Goal: Task Accomplishment & Management: Manage account settings

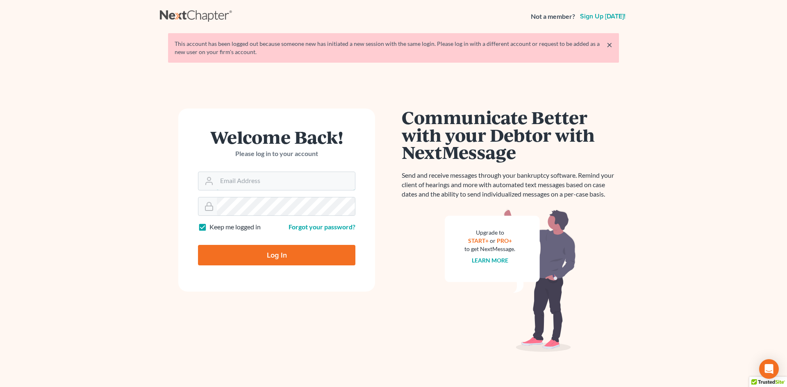
type input "[EMAIL_ADDRESS][DOMAIN_NAME]"
click at [317, 256] on input "Log In" at bounding box center [276, 255] width 157 height 20
type input "Thinking..."
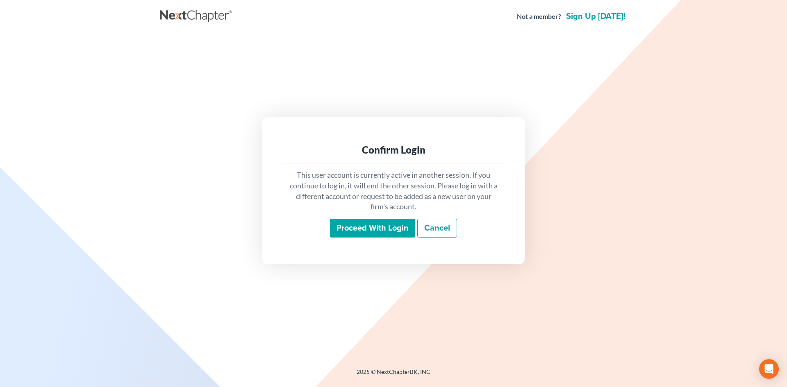
click at [360, 229] on input "Proceed with login" at bounding box center [372, 228] width 85 height 19
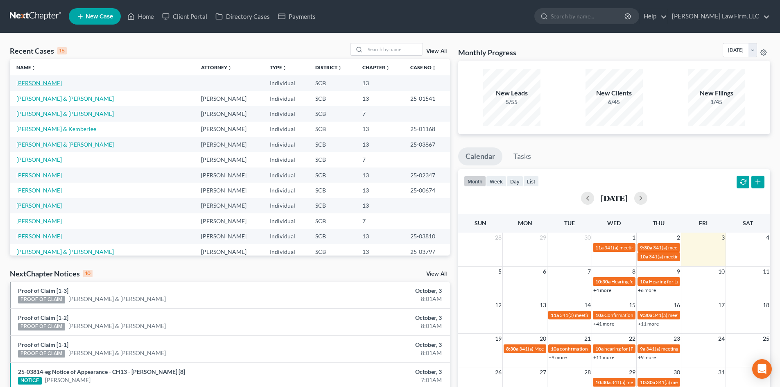
click at [42, 83] on link "[PERSON_NAME]" at bounding box center [38, 82] width 45 height 7
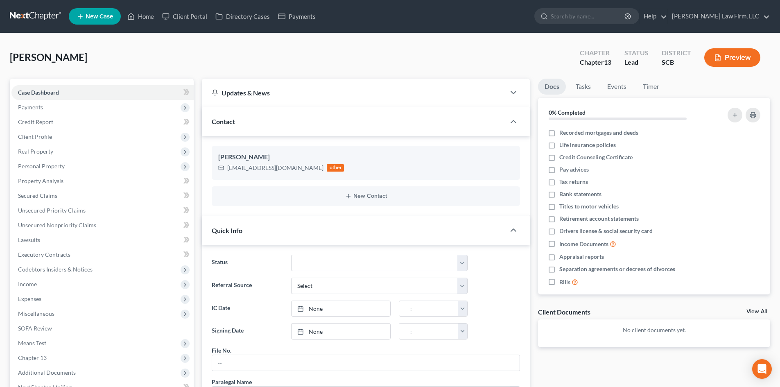
click at [763, 311] on link "View All" at bounding box center [757, 312] width 20 height 6
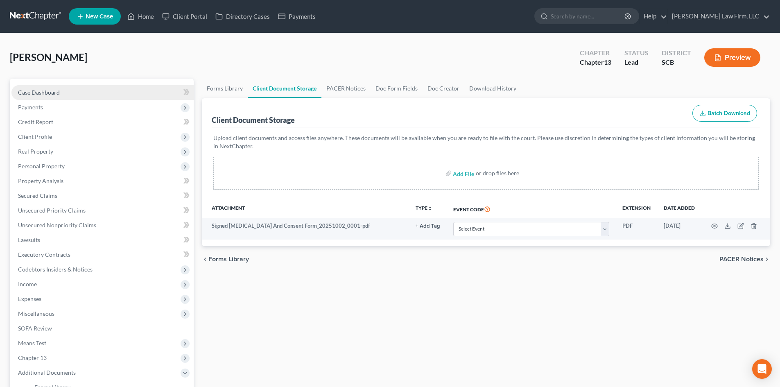
drag, startPoint x: 51, startPoint y: 93, endPoint x: 77, endPoint y: 94, distance: 26.7
click at [51, 93] on span "Case Dashboard" at bounding box center [39, 92] width 42 height 7
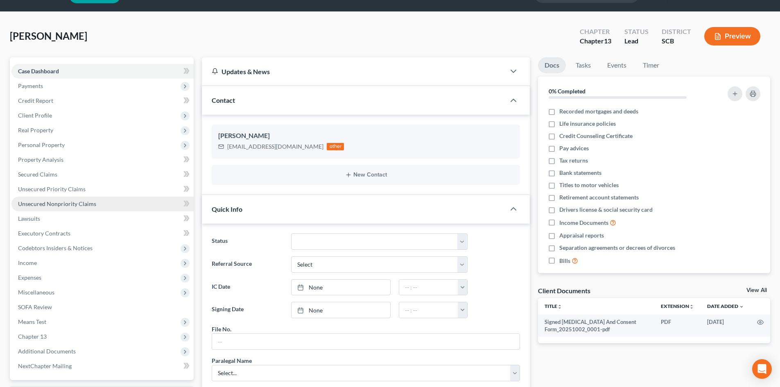
scroll to position [41, 0]
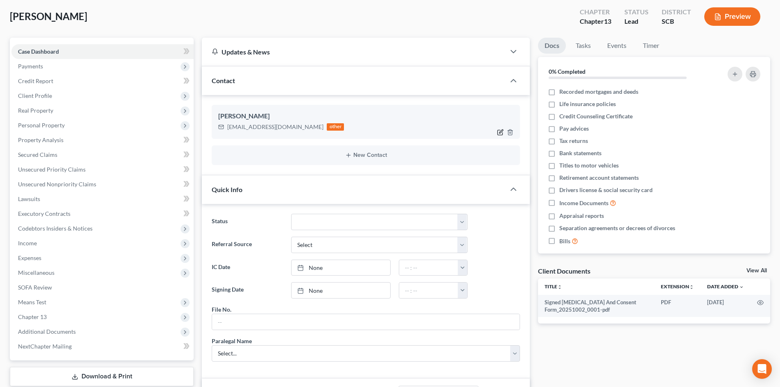
click at [501, 132] on icon "button" at bounding box center [500, 132] width 7 height 7
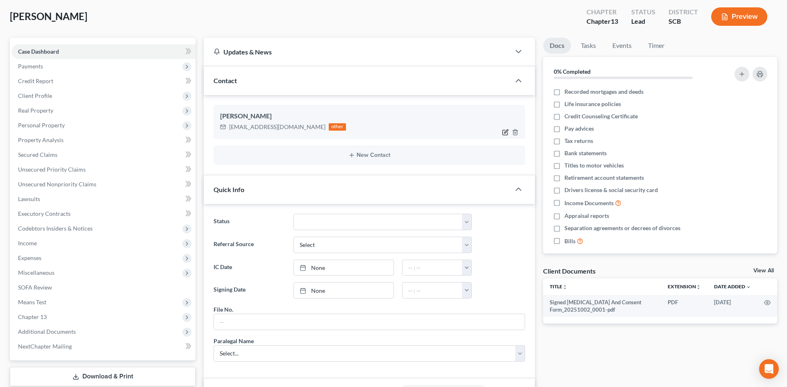
select select "0"
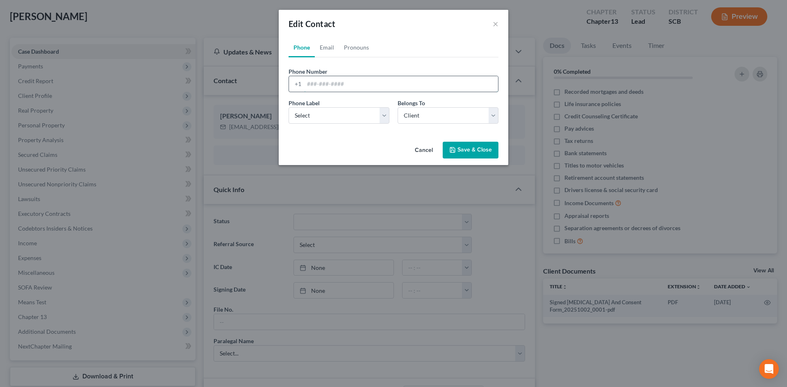
click at [351, 84] on input "tel" at bounding box center [401, 84] width 194 height 16
type input "[PHONE_NUMBER]"
click at [311, 118] on select "Select Mobile Home Work Other" at bounding box center [338, 115] width 101 height 16
select select "0"
click at [288, 107] on select "Select Mobile Home Work Other" at bounding box center [338, 115] width 101 height 16
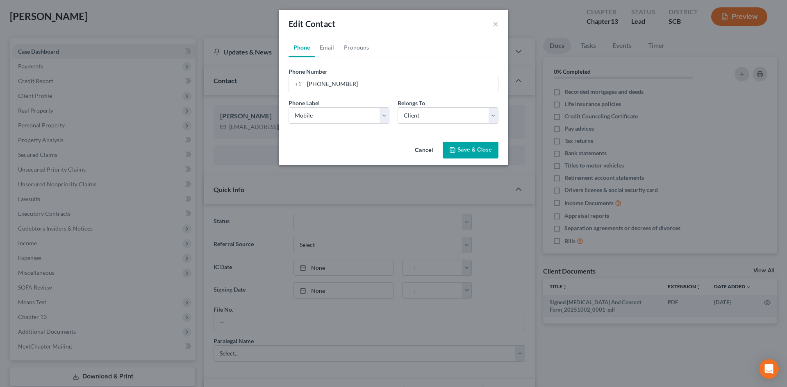
click at [458, 149] on button "Save & Close" at bounding box center [470, 150] width 56 height 17
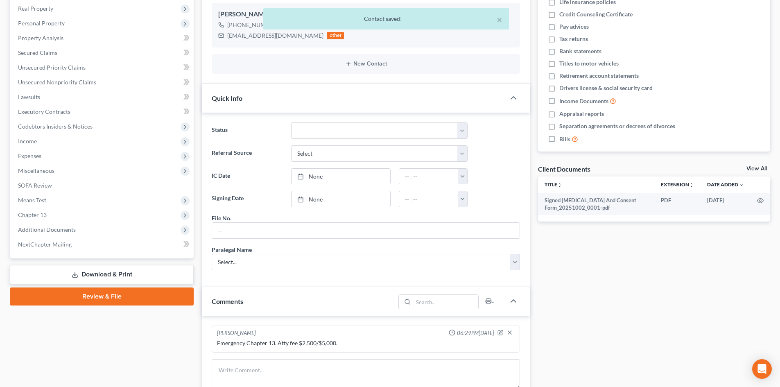
scroll to position [246, 0]
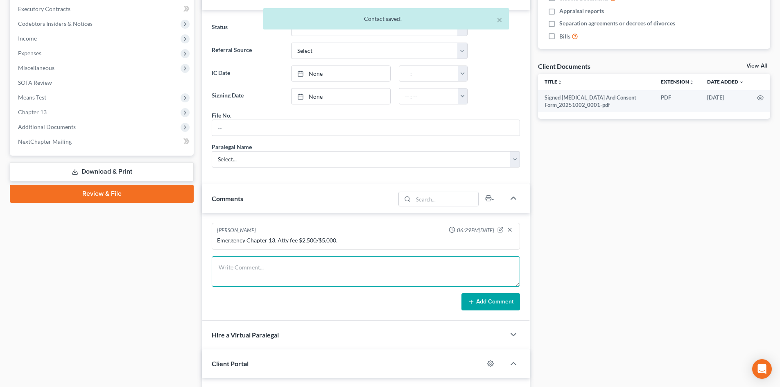
click at [260, 266] on textarea at bounding box center [366, 271] width 308 height 30
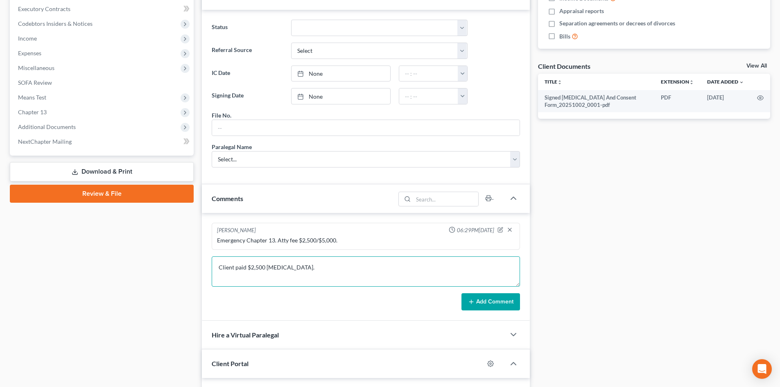
type textarea "Client paid $2,500 [MEDICAL_DATA]."
click at [494, 305] on button "Add Comment" at bounding box center [491, 301] width 59 height 17
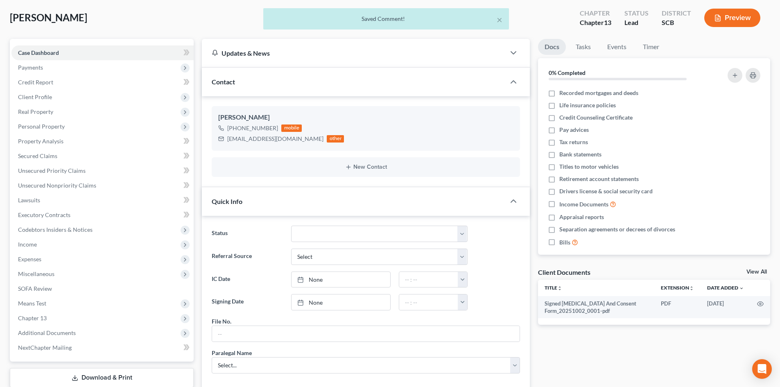
scroll to position [0, 0]
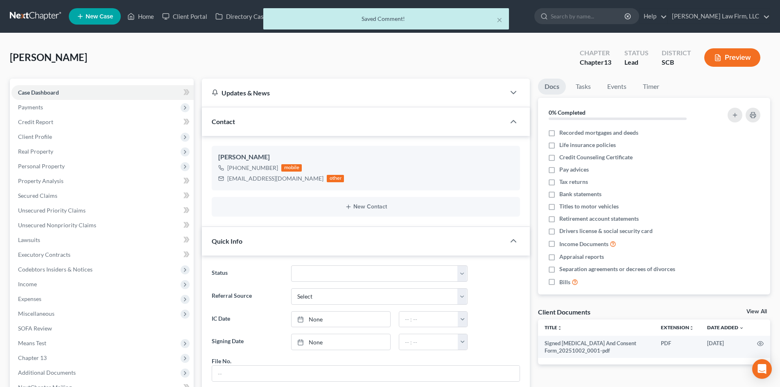
click at [147, 18] on div "× Saved Comment!" at bounding box center [386, 20] width 780 height 25
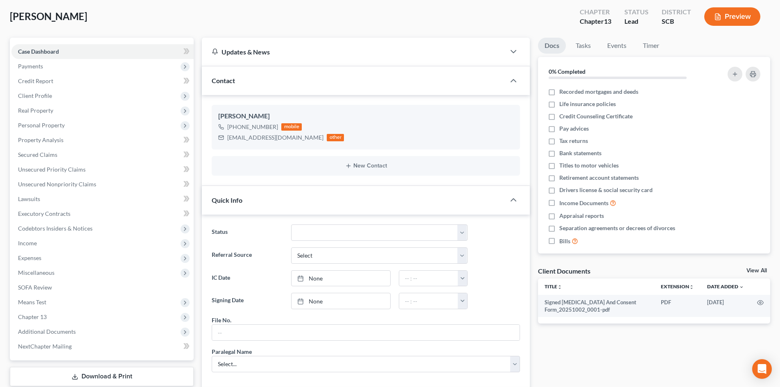
scroll to position [82, 0]
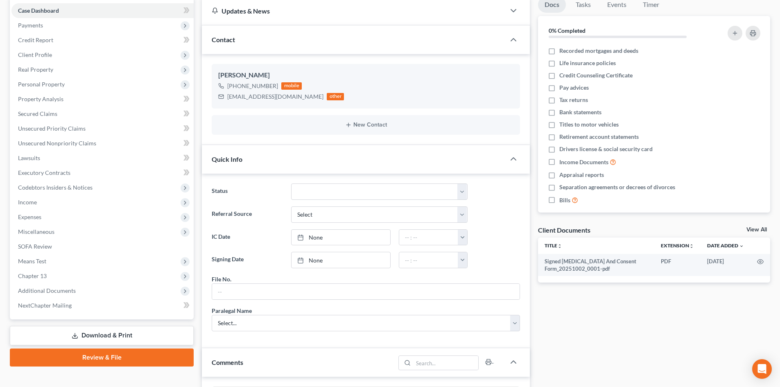
click at [764, 226] on div "Client Documents View All" at bounding box center [654, 232] width 232 height 12
click at [762, 228] on link "View All" at bounding box center [757, 230] width 20 height 6
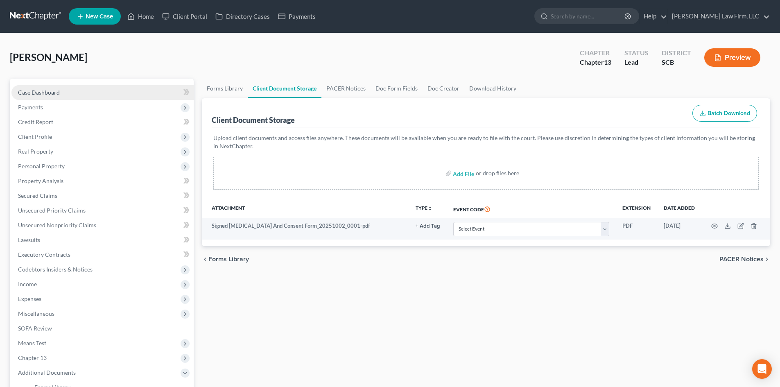
click at [27, 85] on link "Case Dashboard" at bounding box center [102, 92] width 182 height 15
select select "4"
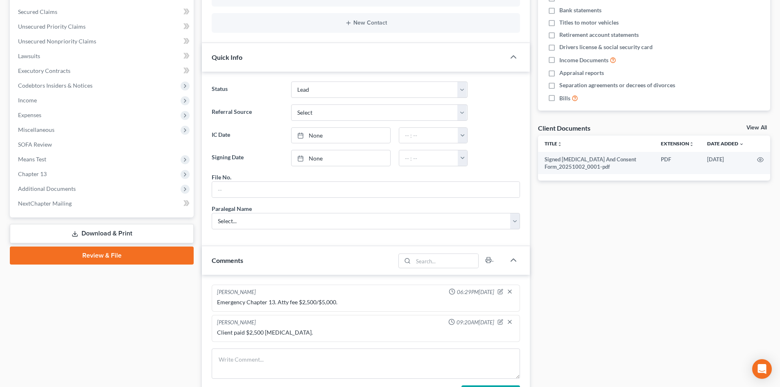
scroll to position [164, 0]
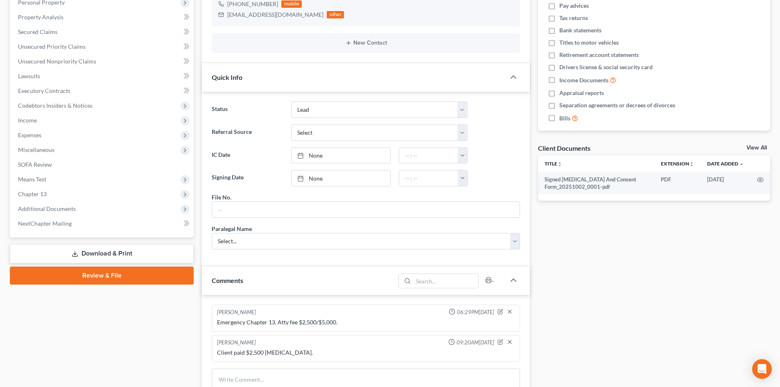
click at [78, 249] on link "Download & Print" at bounding box center [102, 253] width 184 height 19
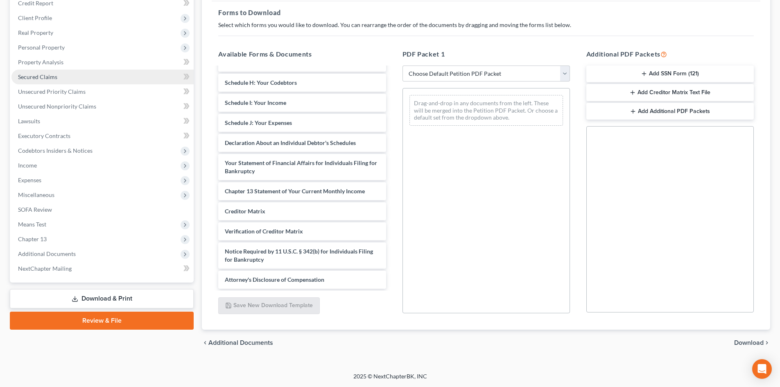
scroll to position [37, 0]
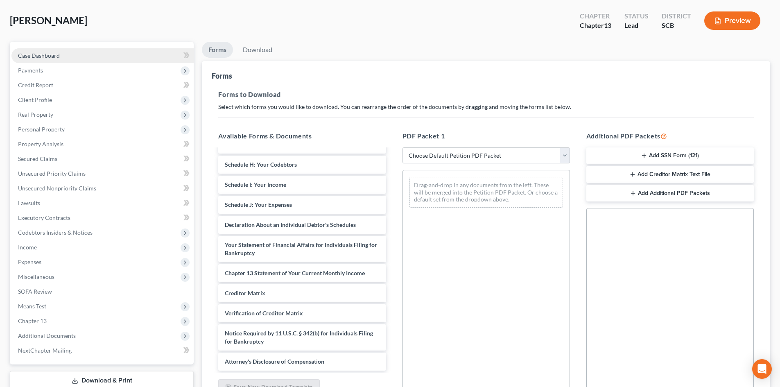
click at [58, 59] on span "Case Dashboard" at bounding box center [39, 55] width 42 height 7
select select "4"
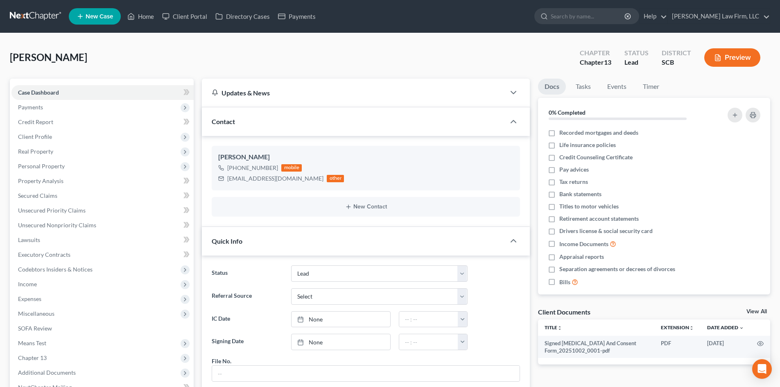
click at [721, 61] on icon "button" at bounding box center [717, 57] width 7 height 7
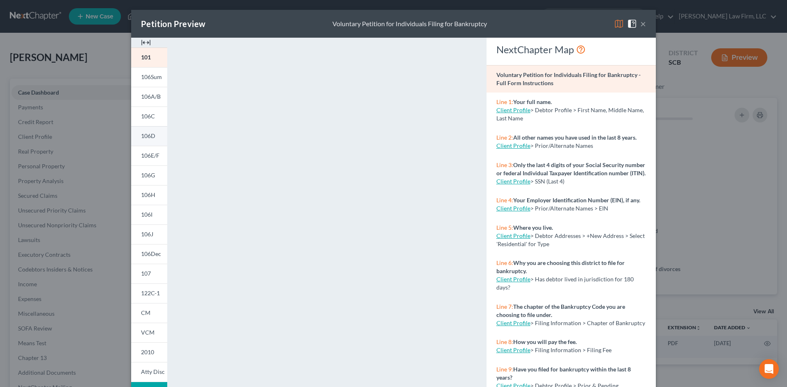
click at [147, 139] on span "106D" at bounding box center [148, 135] width 14 height 7
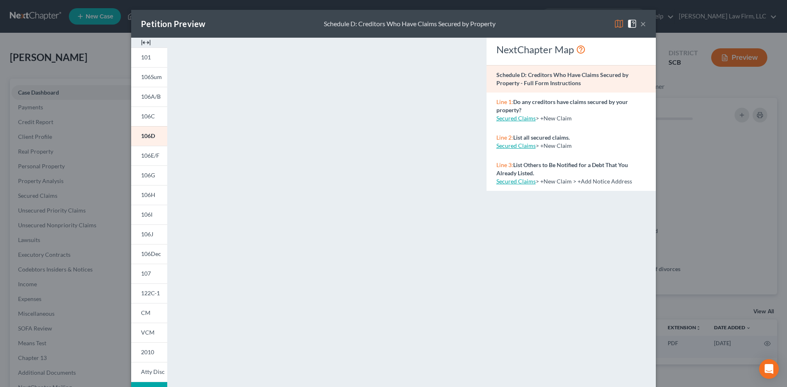
scroll to position [75, 0]
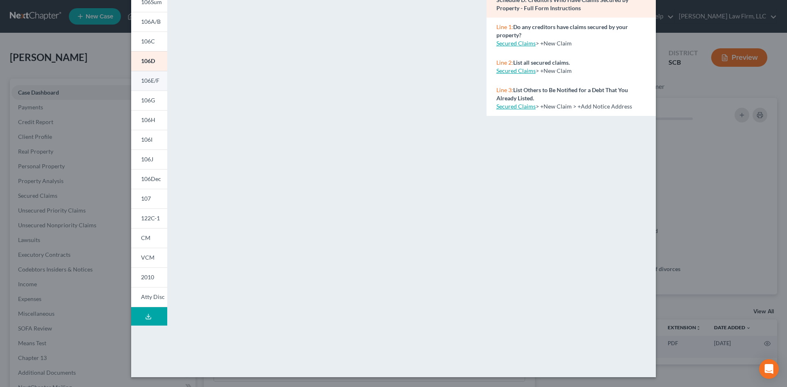
click at [149, 82] on span "106E/F" at bounding box center [150, 80] width 18 height 7
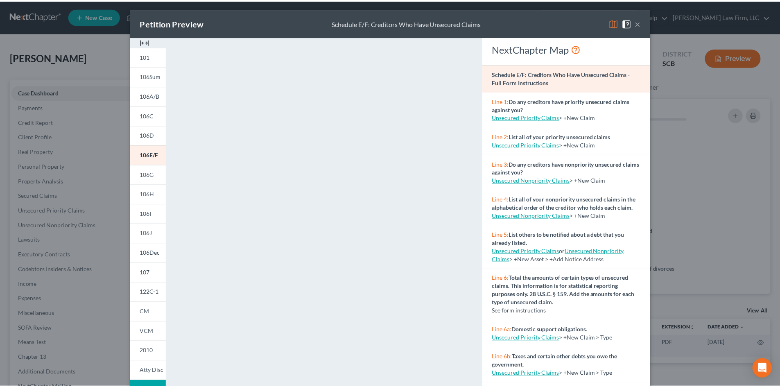
scroll to position [0, 0]
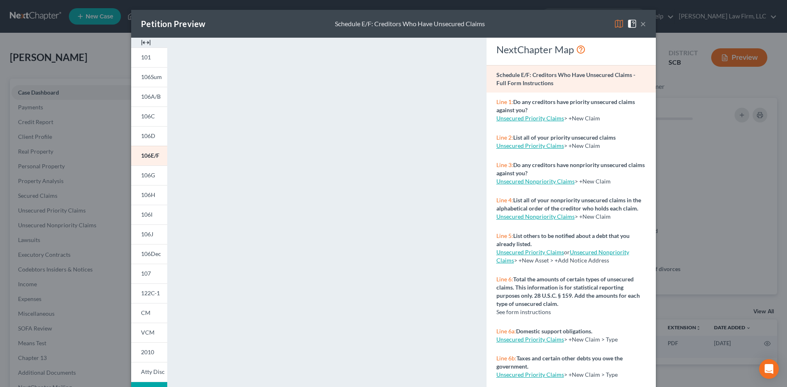
click at [640, 23] on button "×" at bounding box center [643, 24] width 6 height 10
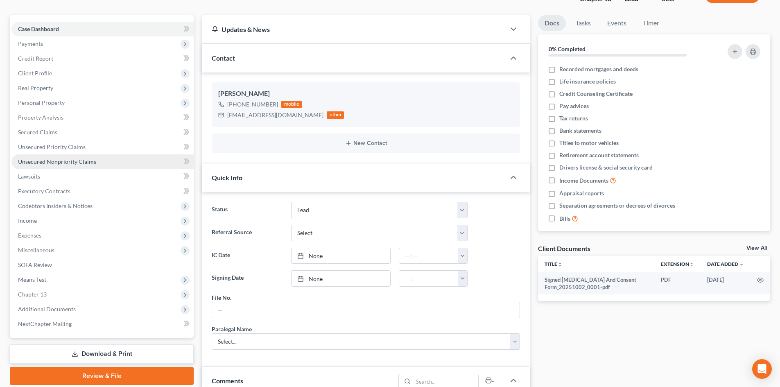
scroll to position [123, 0]
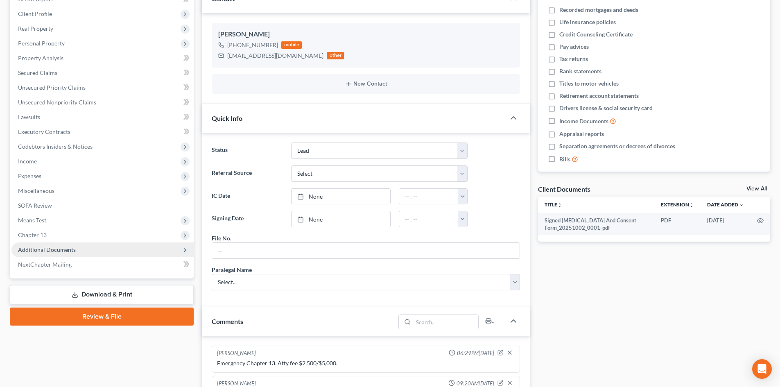
click at [80, 252] on span "Additional Documents" at bounding box center [102, 250] width 182 height 15
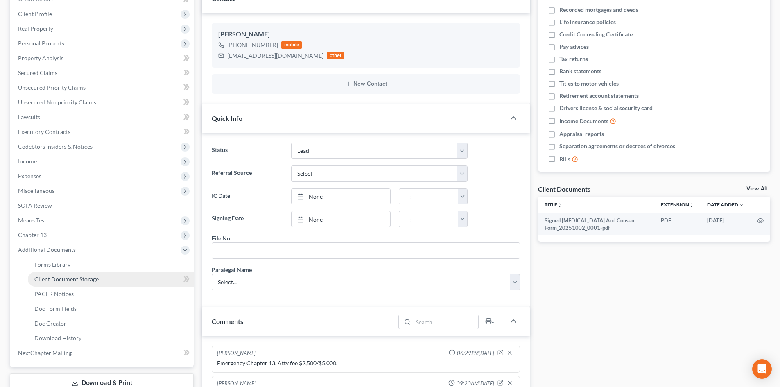
click at [96, 280] on span "Client Document Storage" at bounding box center [66, 279] width 64 height 7
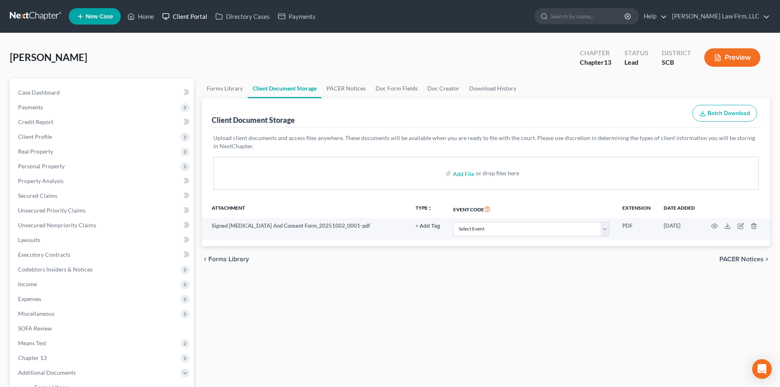
click at [197, 16] on link "Client Portal" at bounding box center [184, 16] width 53 height 15
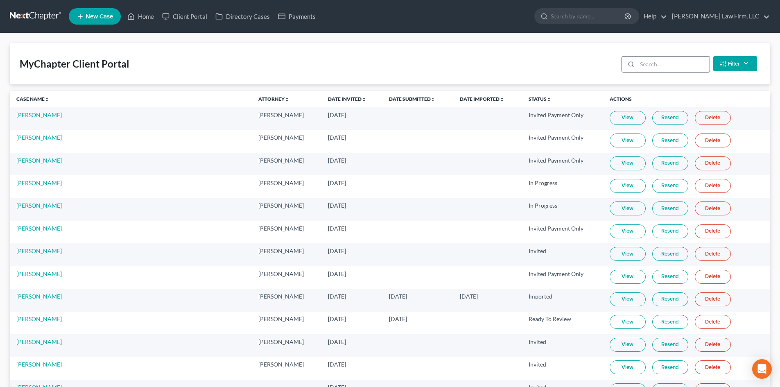
click at [662, 59] on input "search" at bounding box center [673, 65] width 73 height 16
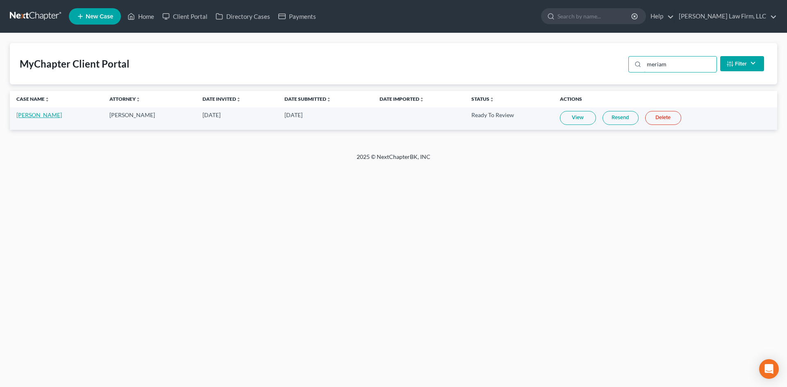
type input "meriam"
click at [62, 116] on link "[PERSON_NAME]" at bounding box center [38, 114] width 45 height 7
select select "4"
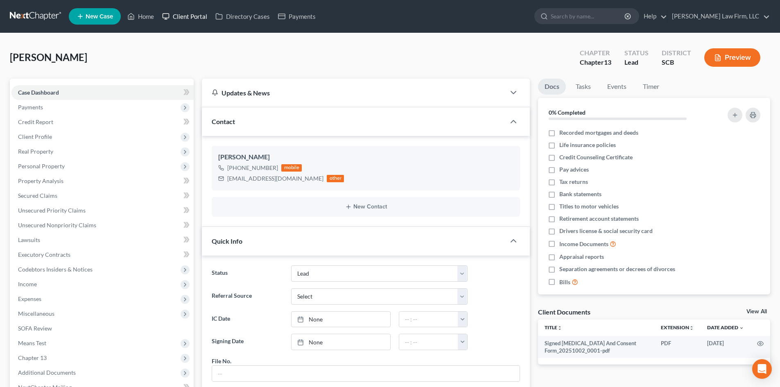
click at [186, 18] on link "Client Portal" at bounding box center [184, 16] width 53 height 15
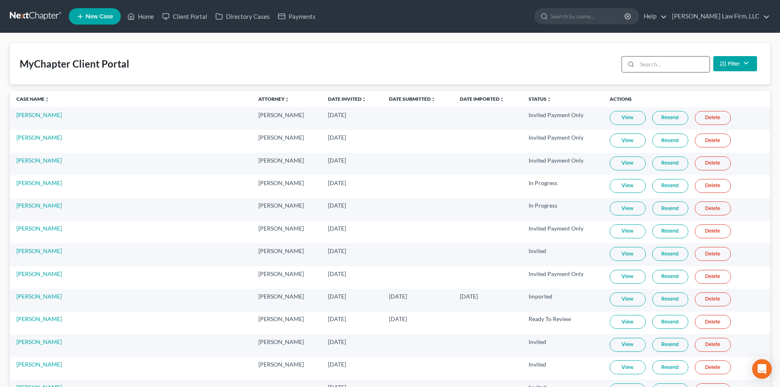
click at [658, 68] on input "search" at bounding box center [673, 65] width 73 height 16
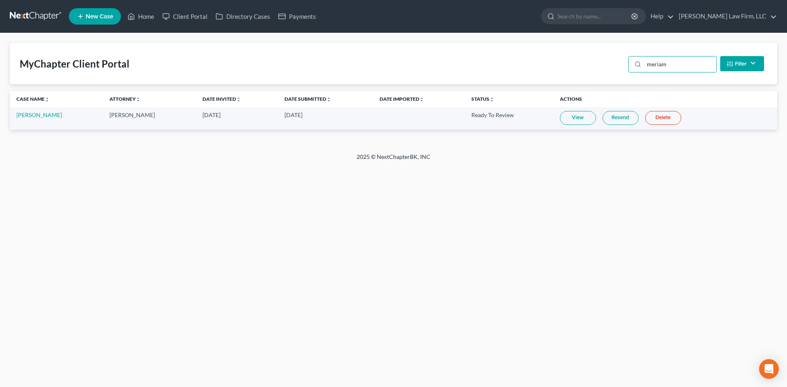
type input "meriam"
click at [585, 116] on link "View" at bounding box center [578, 118] width 36 height 14
click at [50, 112] on link "[PERSON_NAME]" at bounding box center [38, 114] width 45 height 7
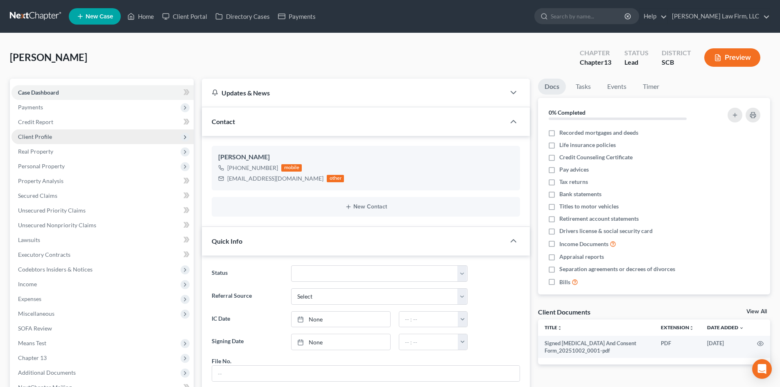
click at [72, 136] on span "Client Profile" at bounding box center [102, 136] width 182 height 15
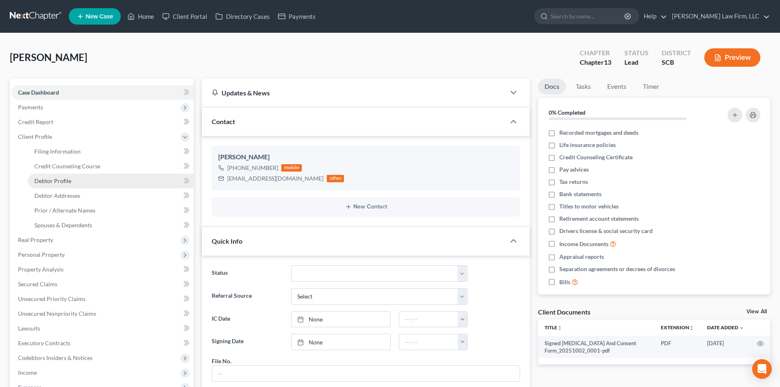
click at [80, 180] on link "Debtor Profile" at bounding box center [111, 181] width 166 height 15
select select "0"
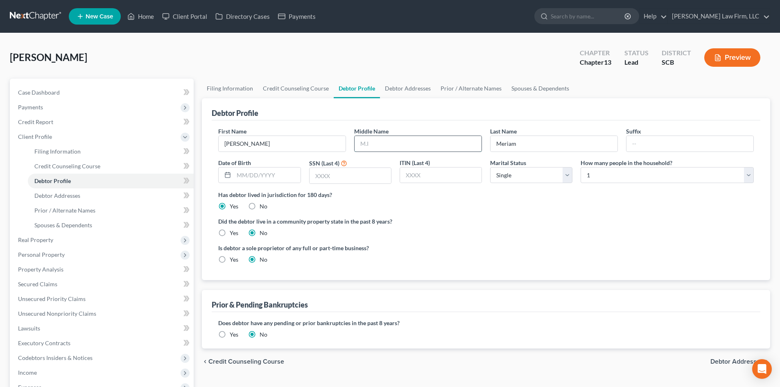
click at [397, 143] on input "text" at bounding box center [418, 144] width 127 height 16
type input "[PERSON_NAME]"
click at [265, 175] on input "text" at bounding box center [267, 176] width 66 height 16
type input "[DATE]"
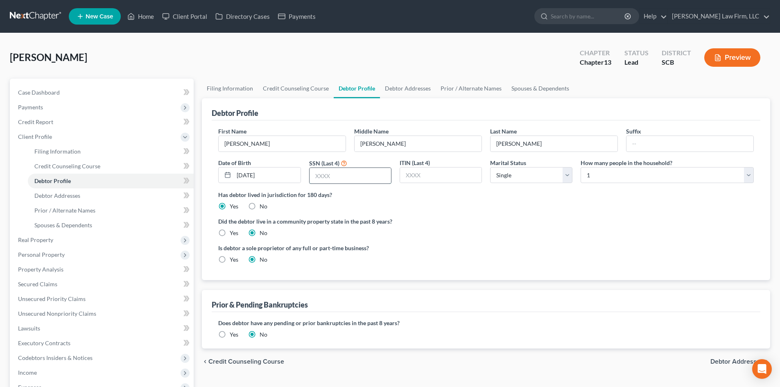
click at [335, 173] on input "text" at bounding box center [351, 176] width 82 height 16
click at [503, 232] on div "Did the debtor live in a community property state in the past 8 years? Yes No" at bounding box center [486, 227] width 536 height 20
click at [592, 175] on select "Select 1 2 3 4 5 6 7 8 9 10 11 12 13 14 15 16 17 18 19 20" at bounding box center [667, 175] width 173 height 16
select select "3"
click at [581, 167] on select "Select 1 2 3 4 5 6 7 8 9 10 11 12 13 14 15 16 17 18 19 20" at bounding box center [667, 175] width 173 height 16
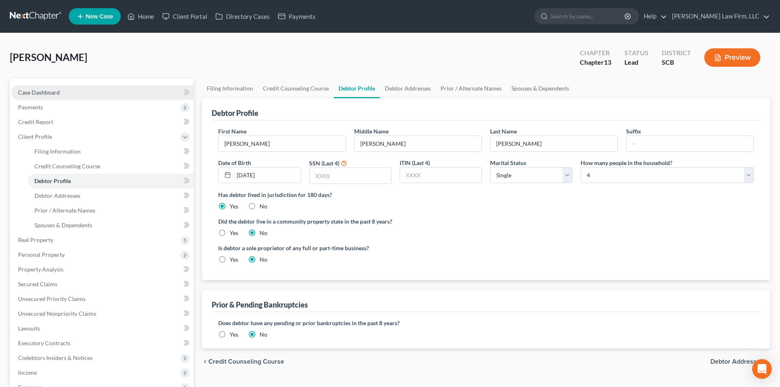
click at [61, 97] on link "Case Dashboard" at bounding box center [102, 92] width 182 height 15
select select "4"
